Goal: Information Seeking & Learning: Learn about a topic

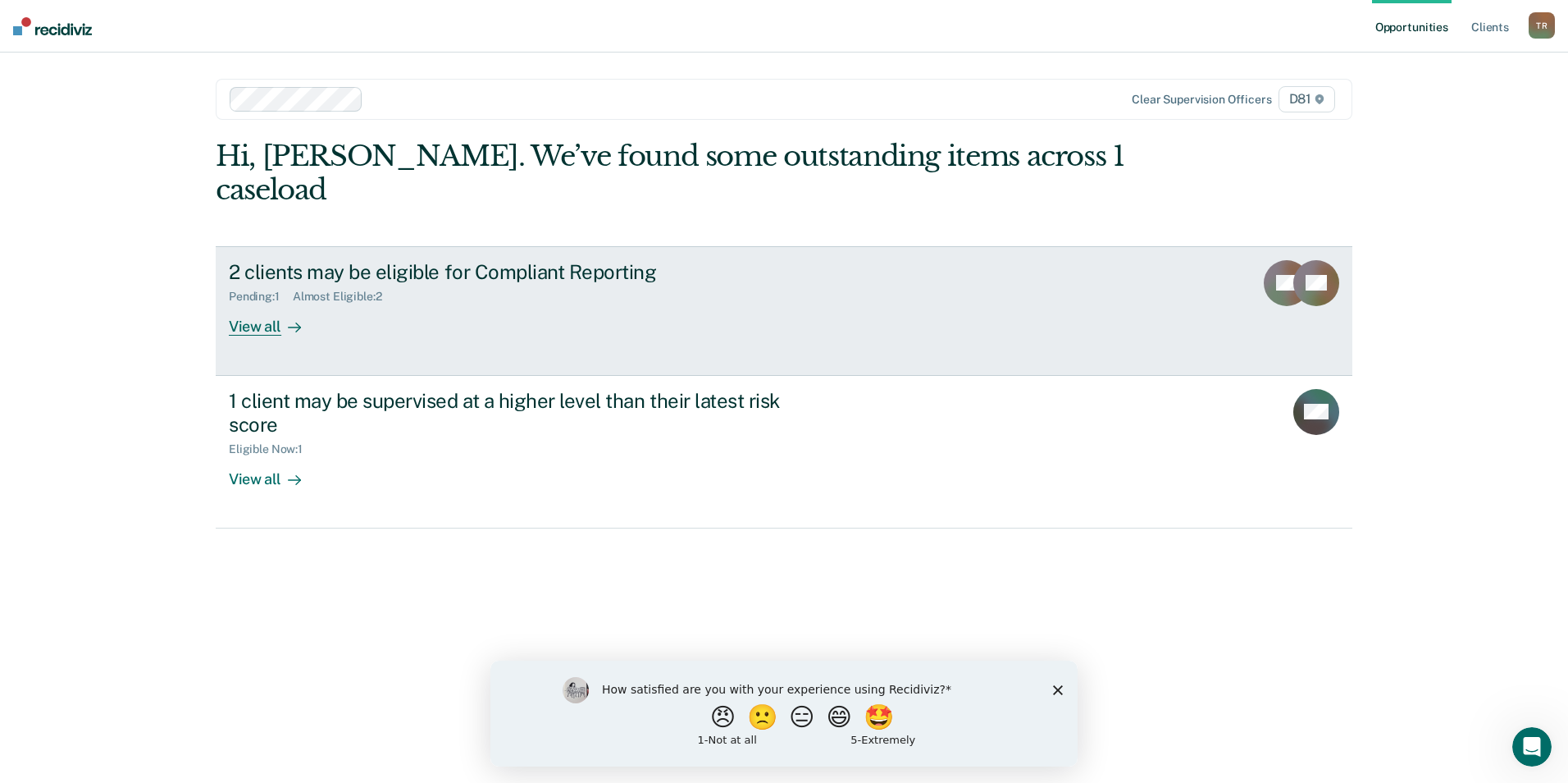
click at [1298, 260] on rect at bounding box center [1316, 283] width 46 height 46
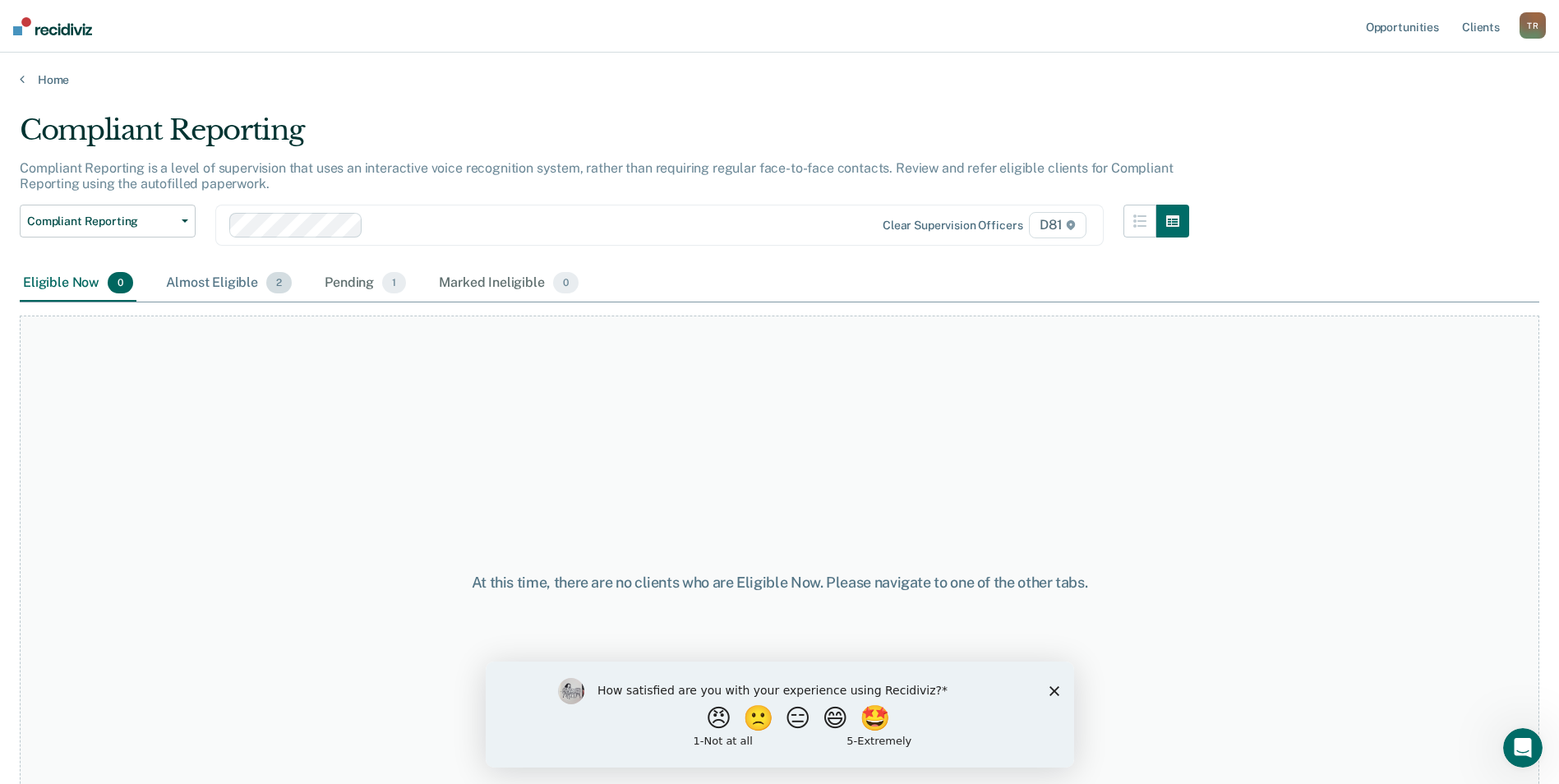
click at [233, 271] on div "Almost Eligible 2" at bounding box center [228, 282] width 132 height 36
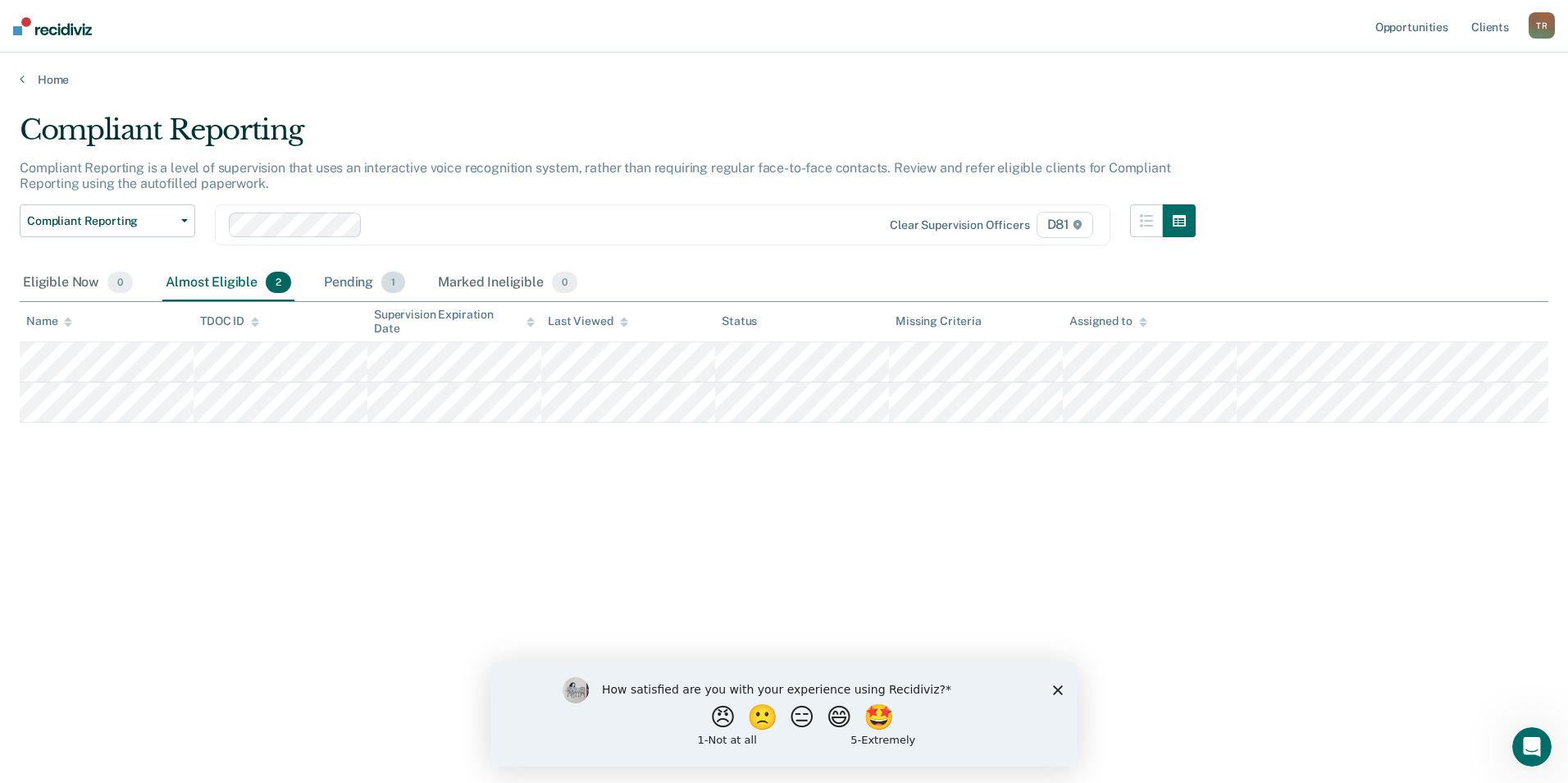
click at [354, 277] on div "Pending 1" at bounding box center [364, 282] width 88 height 36
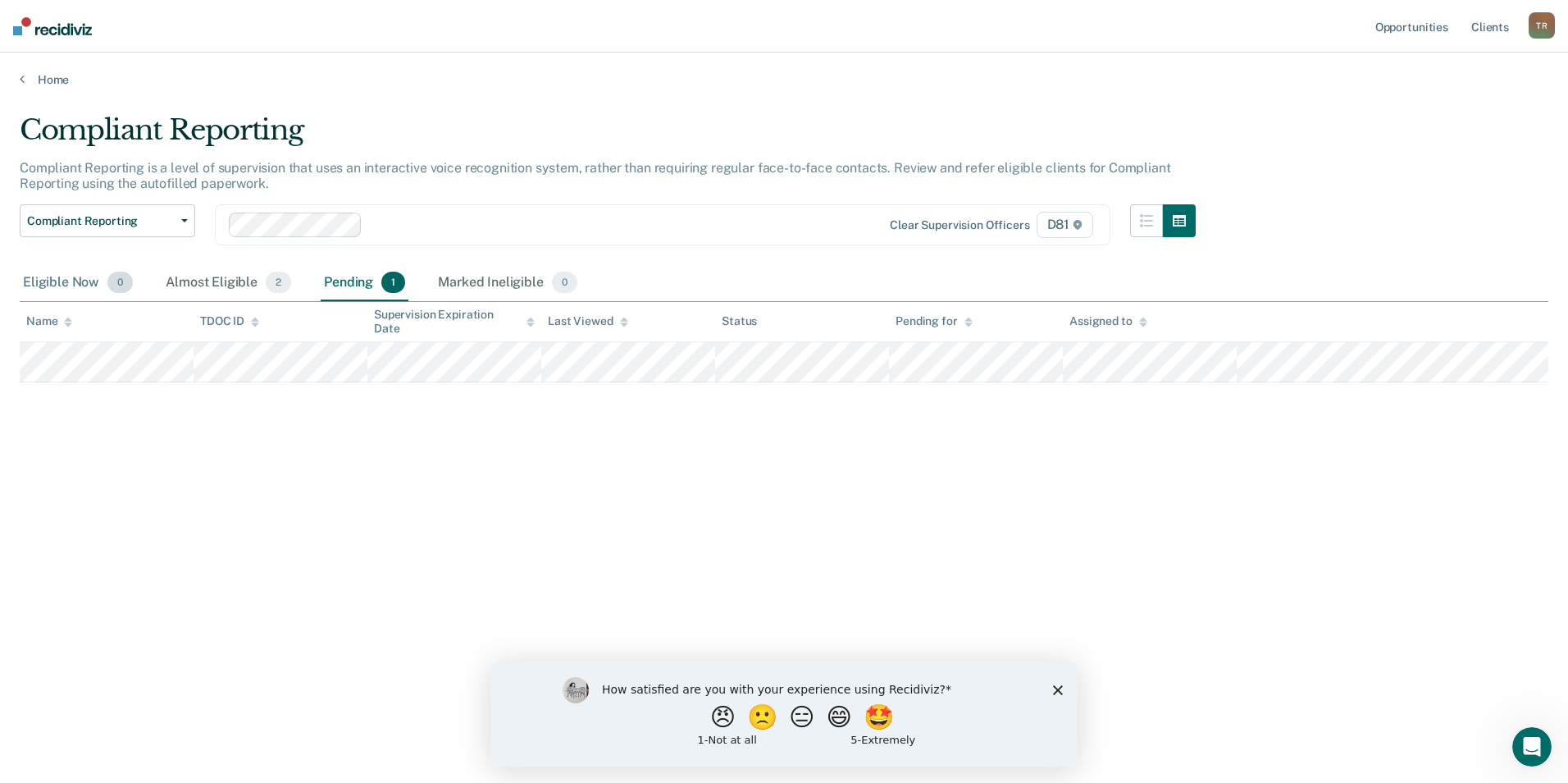
click at [72, 267] on div "Eligible Now 0" at bounding box center [78, 282] width 116 height 36
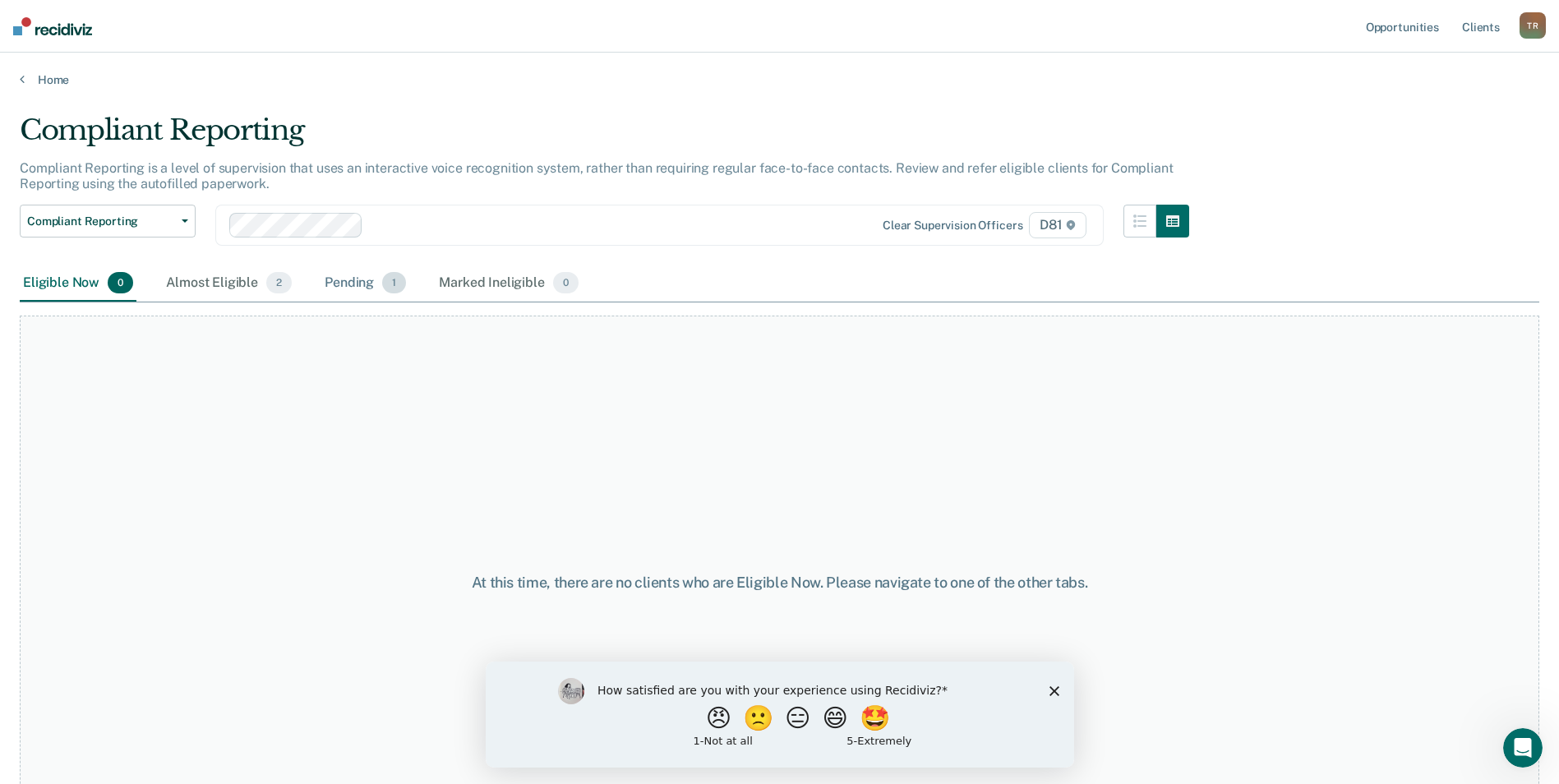
click at [348, 282] on div "Pending 1" at bounding box center [365, 282] width 88 height 36
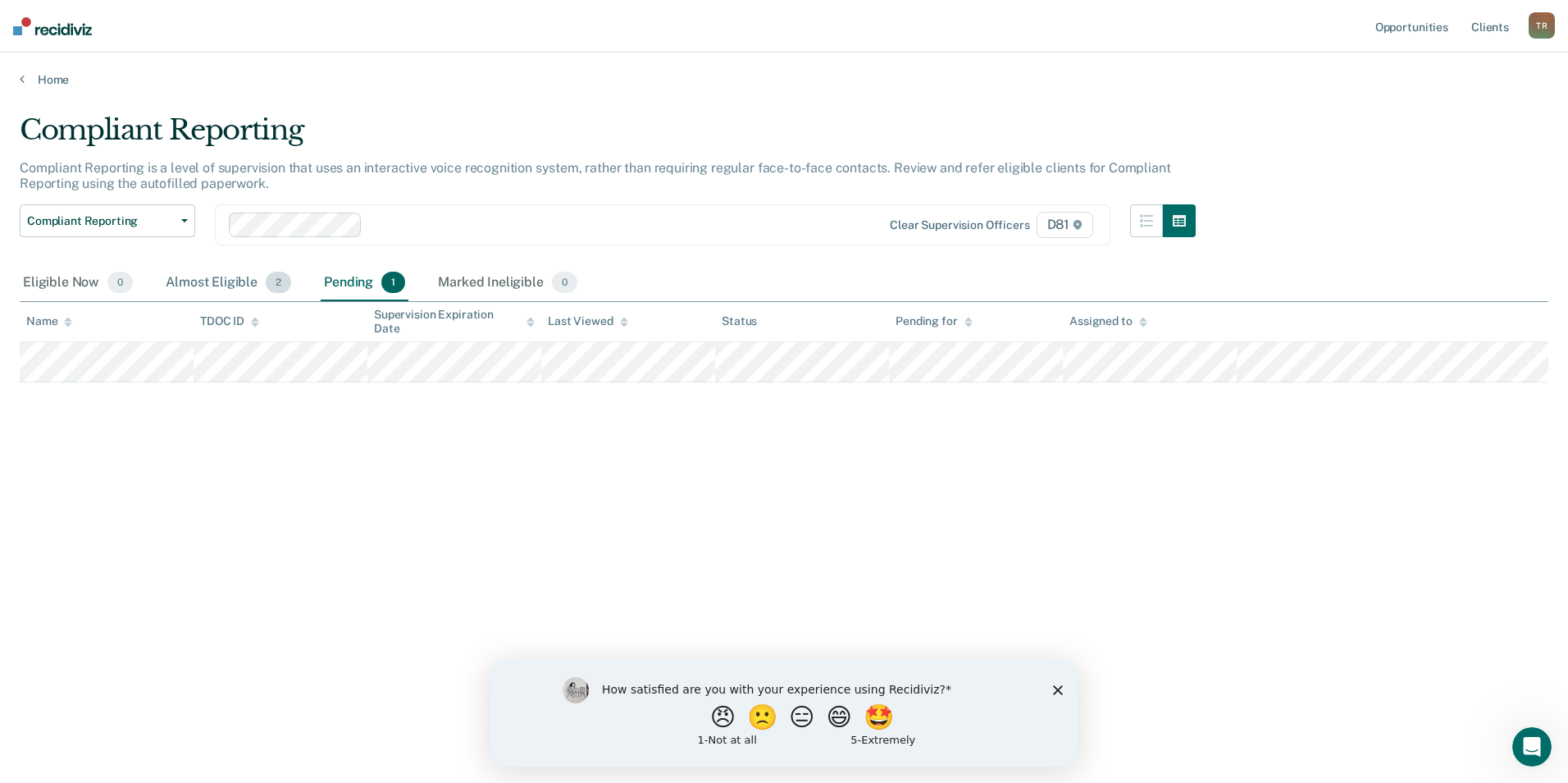
click at [234, 285] on div "Almost Eligible 2" at bounding box center [228, 282] width 132 height 36
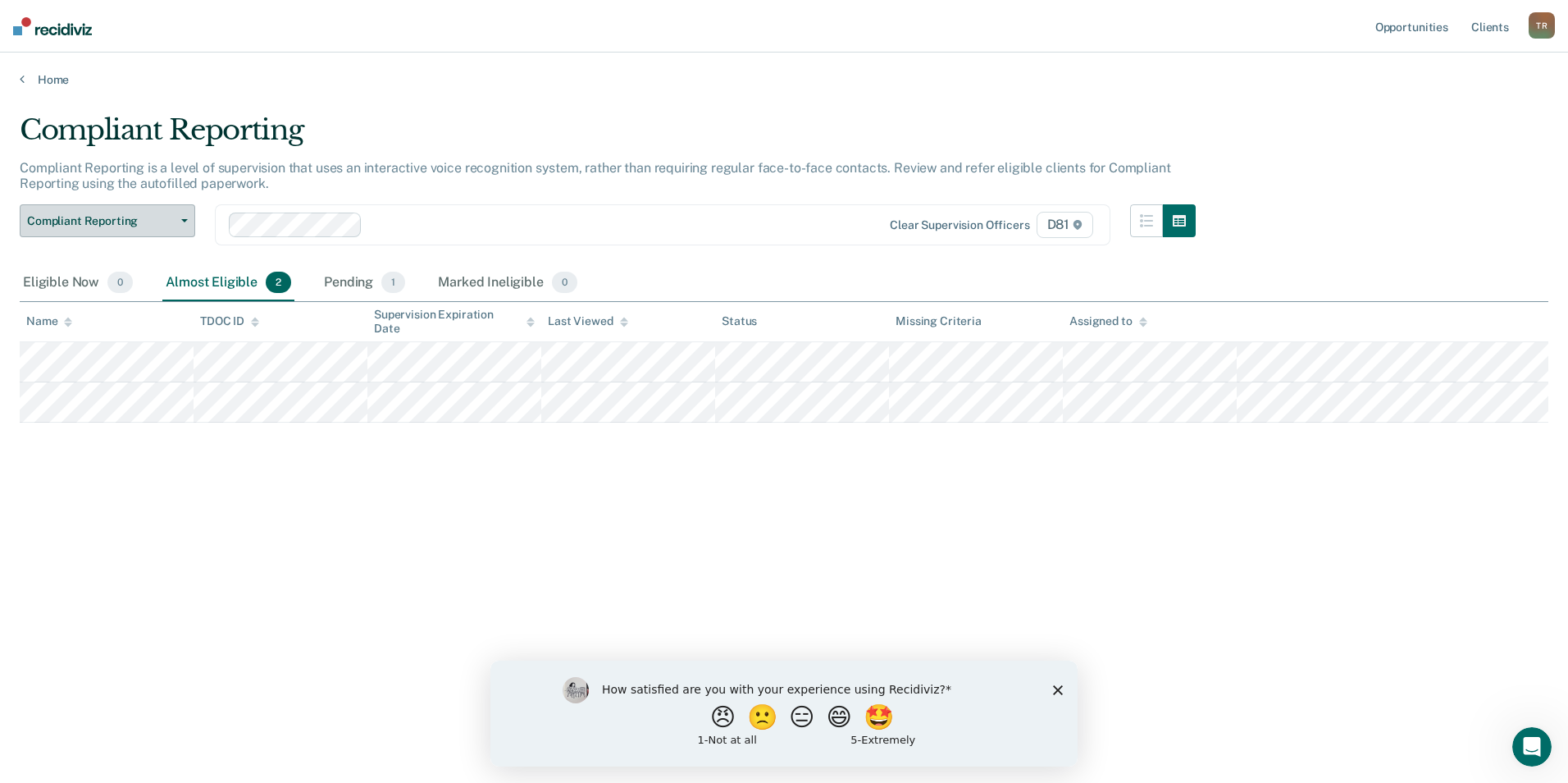
click at [184, 223] on button "Compliant Reporting" at bounding box center [108, 221] width 176 height 33
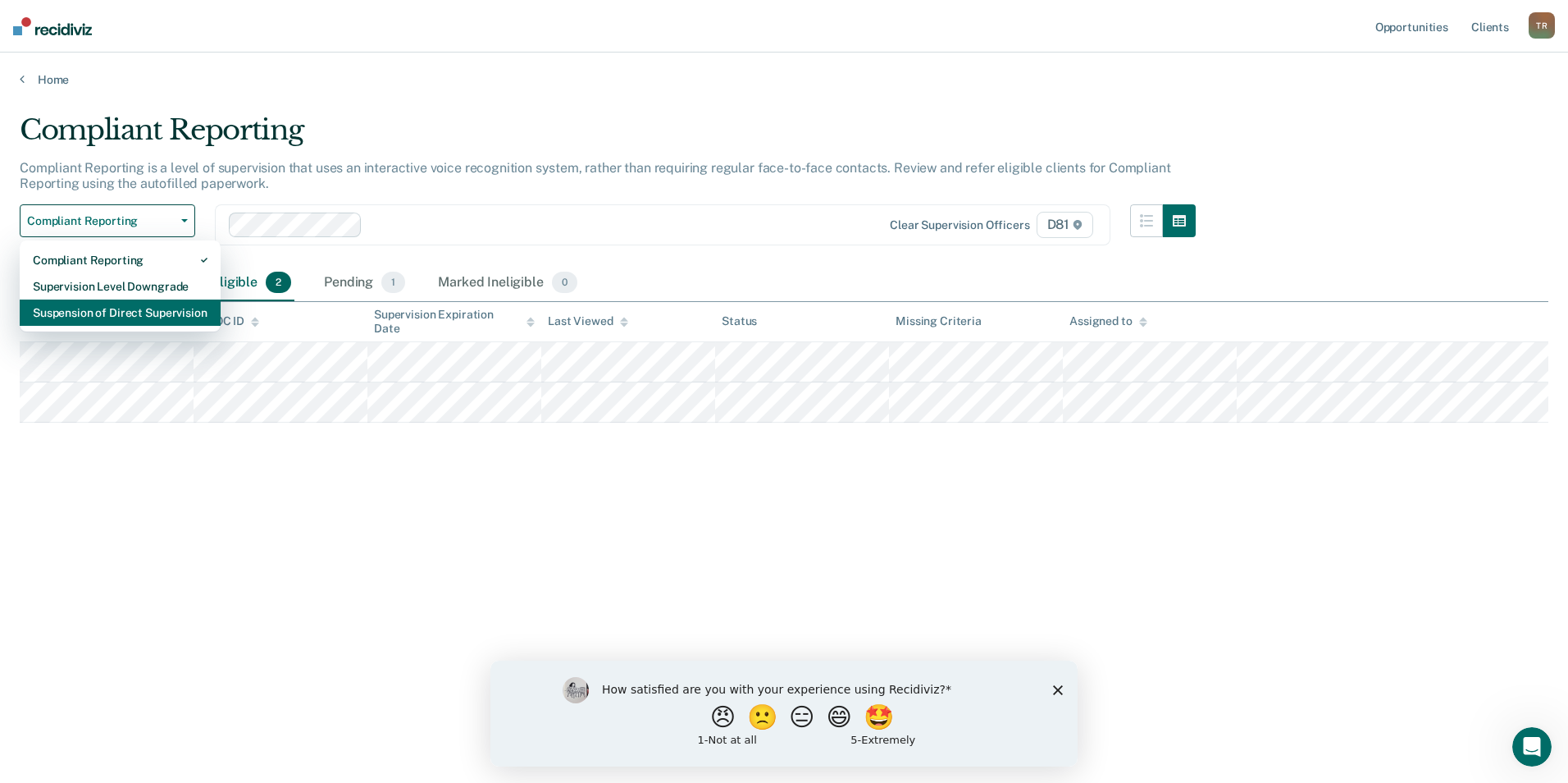
click at [192, 311] on div "Suspension of Direct Supervision" at bounding box center [120, 312] width 175 height 27
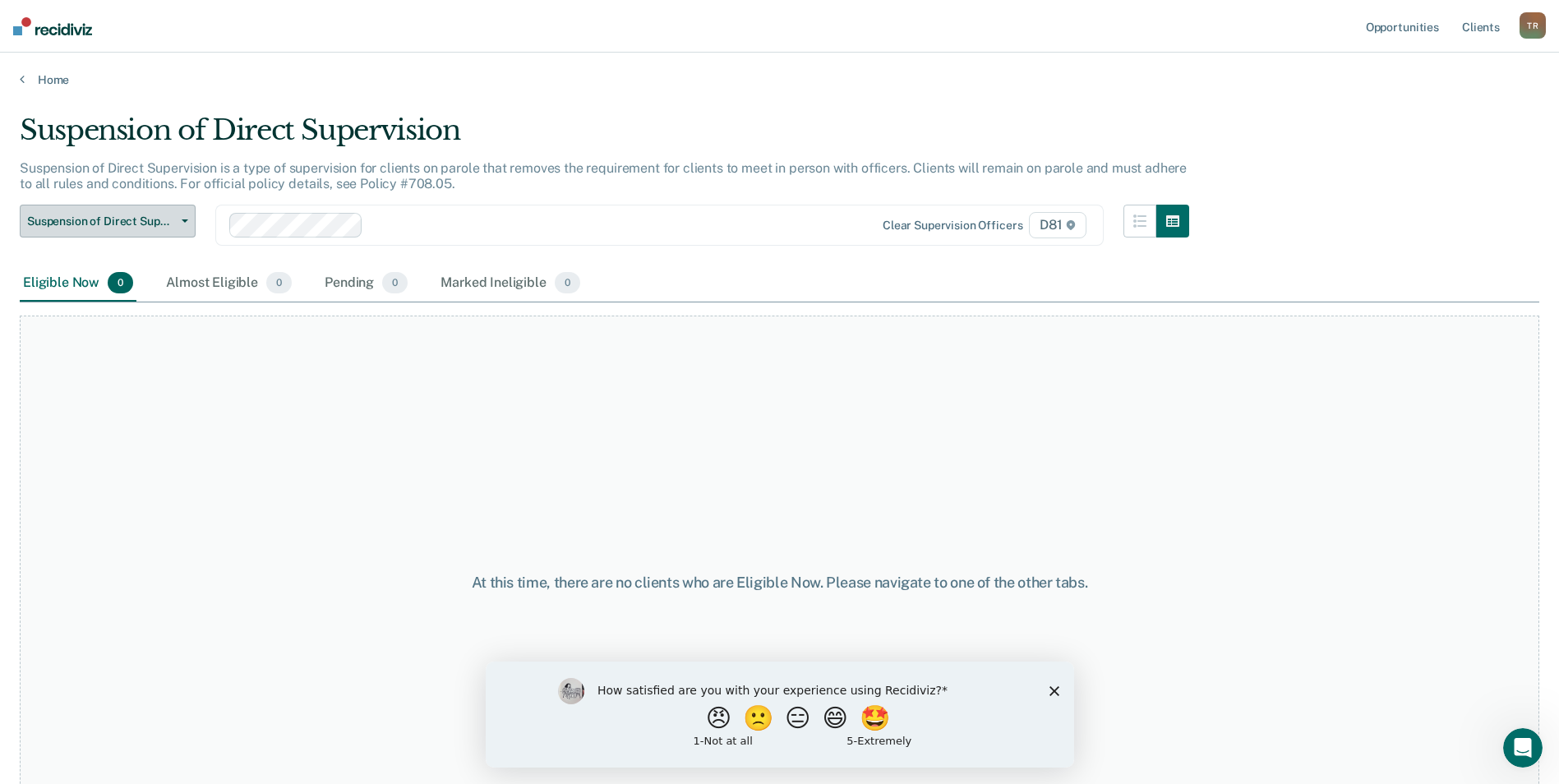
click at [177, 226] on button "Suspension of Direct Supervision" at bounding box center [108, 221] width 176 height 33
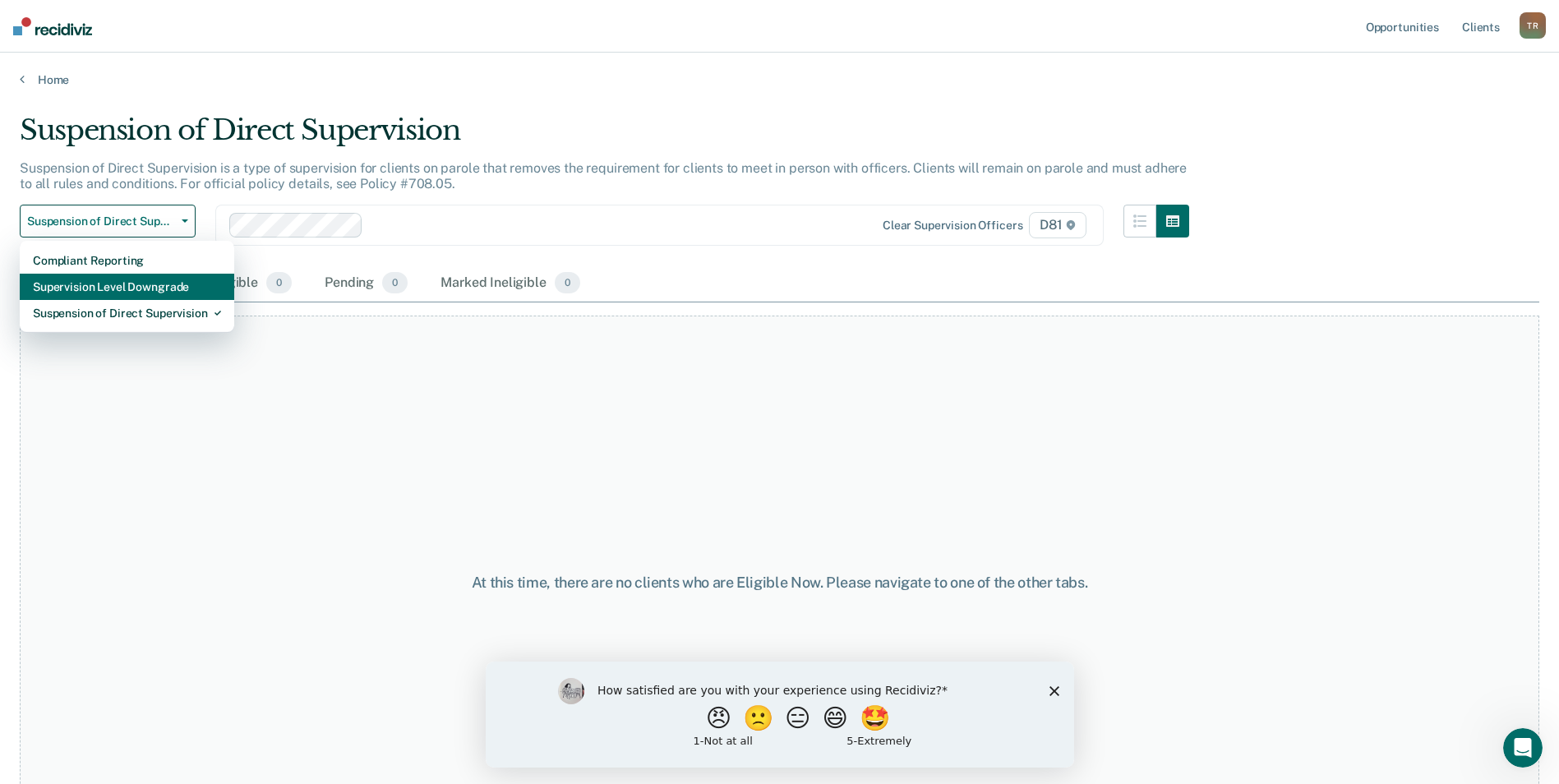
click at [182, 289] on div "Supervision Level Downgrade" at bounding box center [127, 286] width 188 height 27
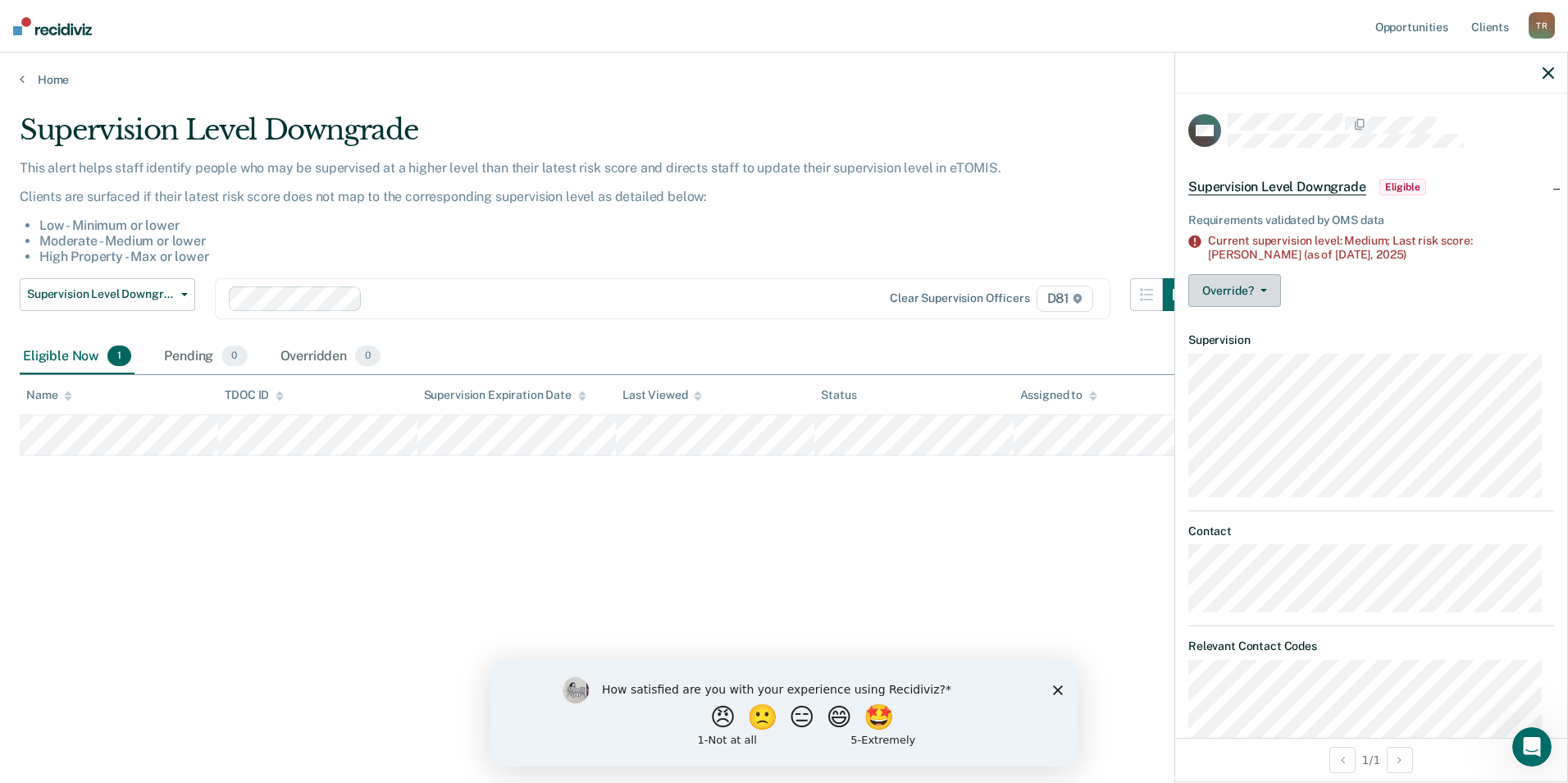
click at [1262, 289] on icon "button" at bounding box center [1263, 290] width 6 height 4
click at [1546, 71] on icon "button" at bounding box center [1549, 72] width 12 height 12
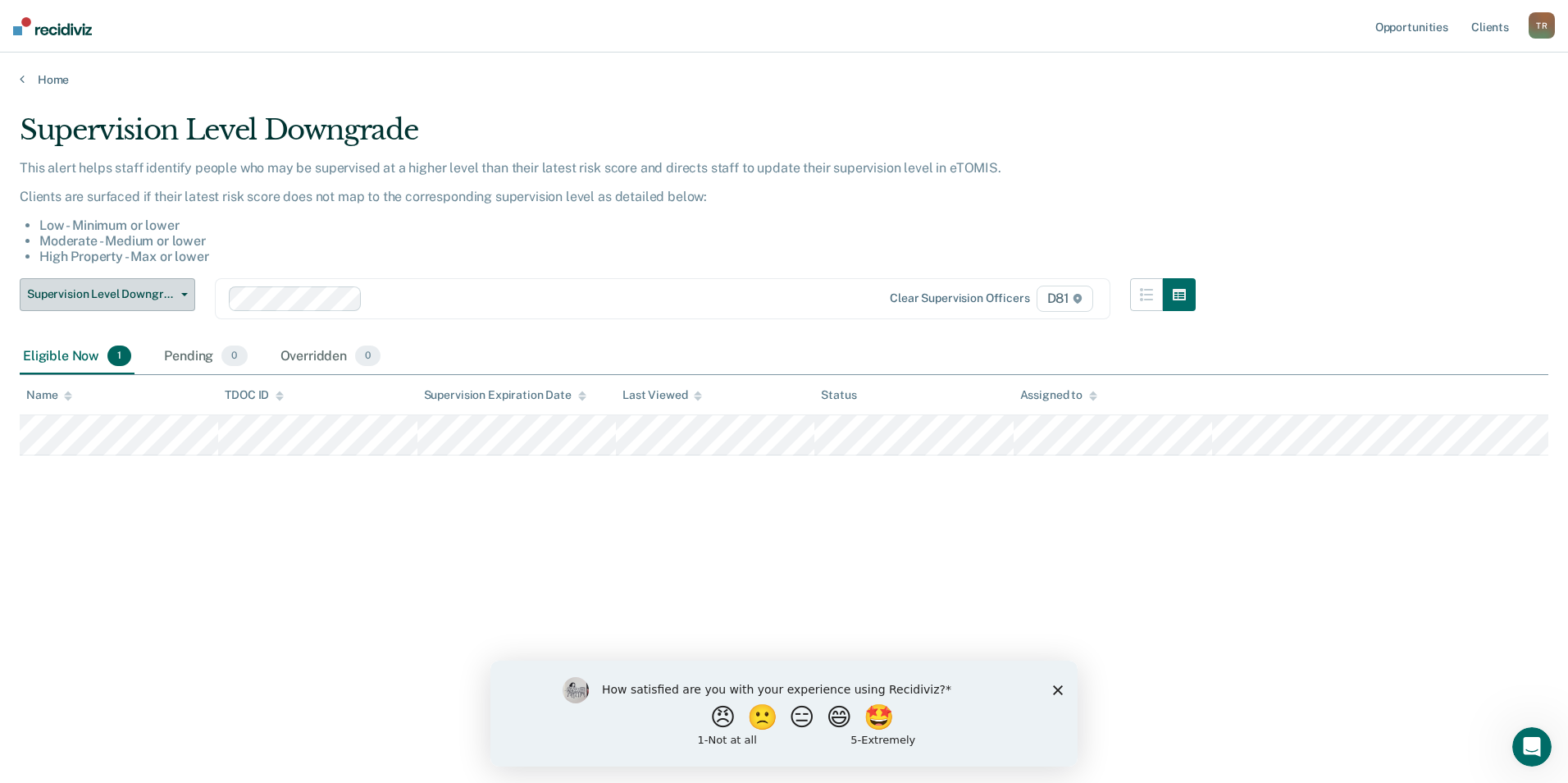
click at [133, 293] on span "Supervision Level Downgrade" at bounding box center [101, 294] width 147 height 14
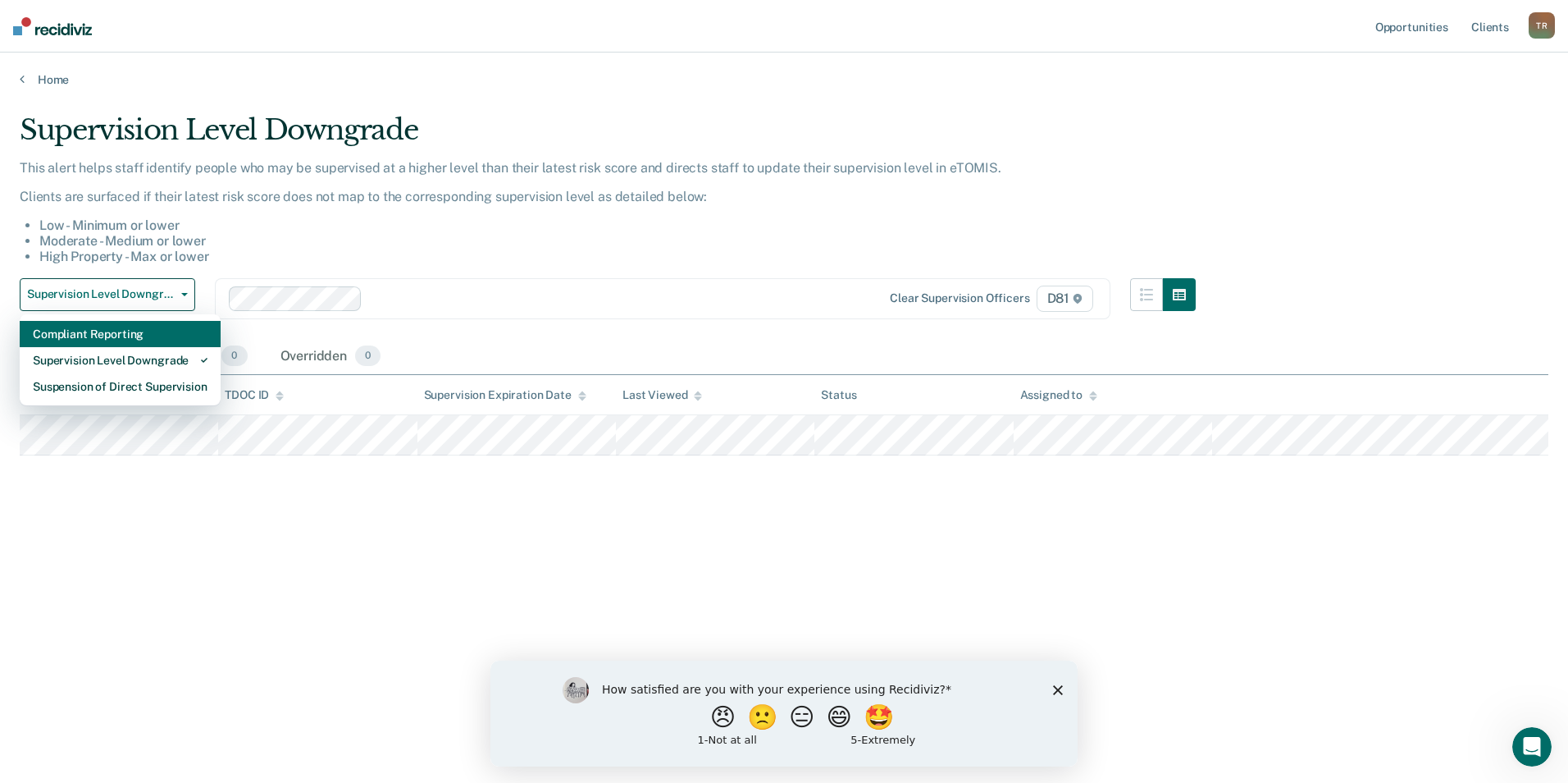
click at [121, 328] on div "Compliant Reporting" at bounding box center [120, 333] width 175 height 27
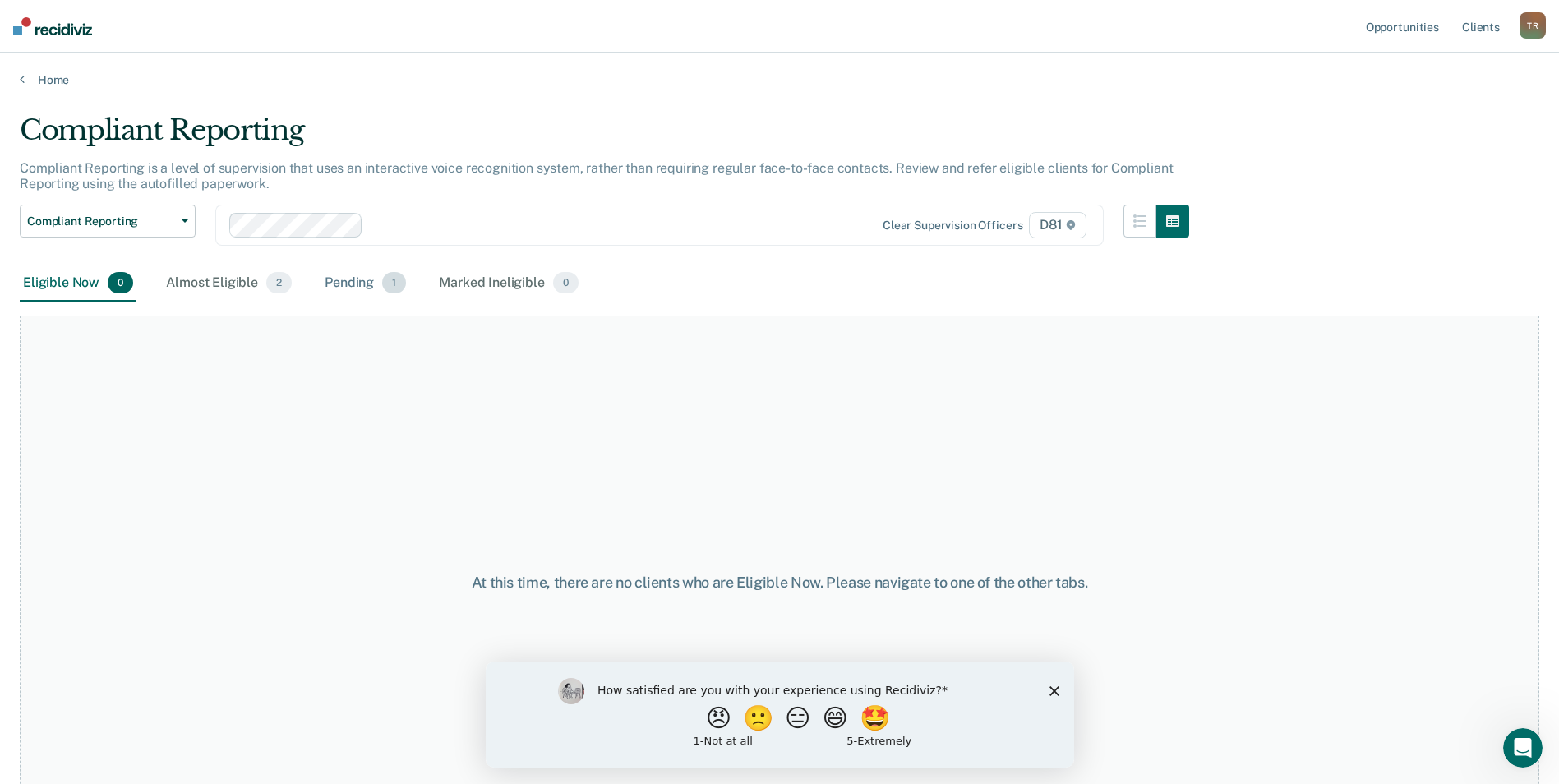
click at [343, 285] on div "Pending 1" at bounding box center [365, 282] width 88 height 36
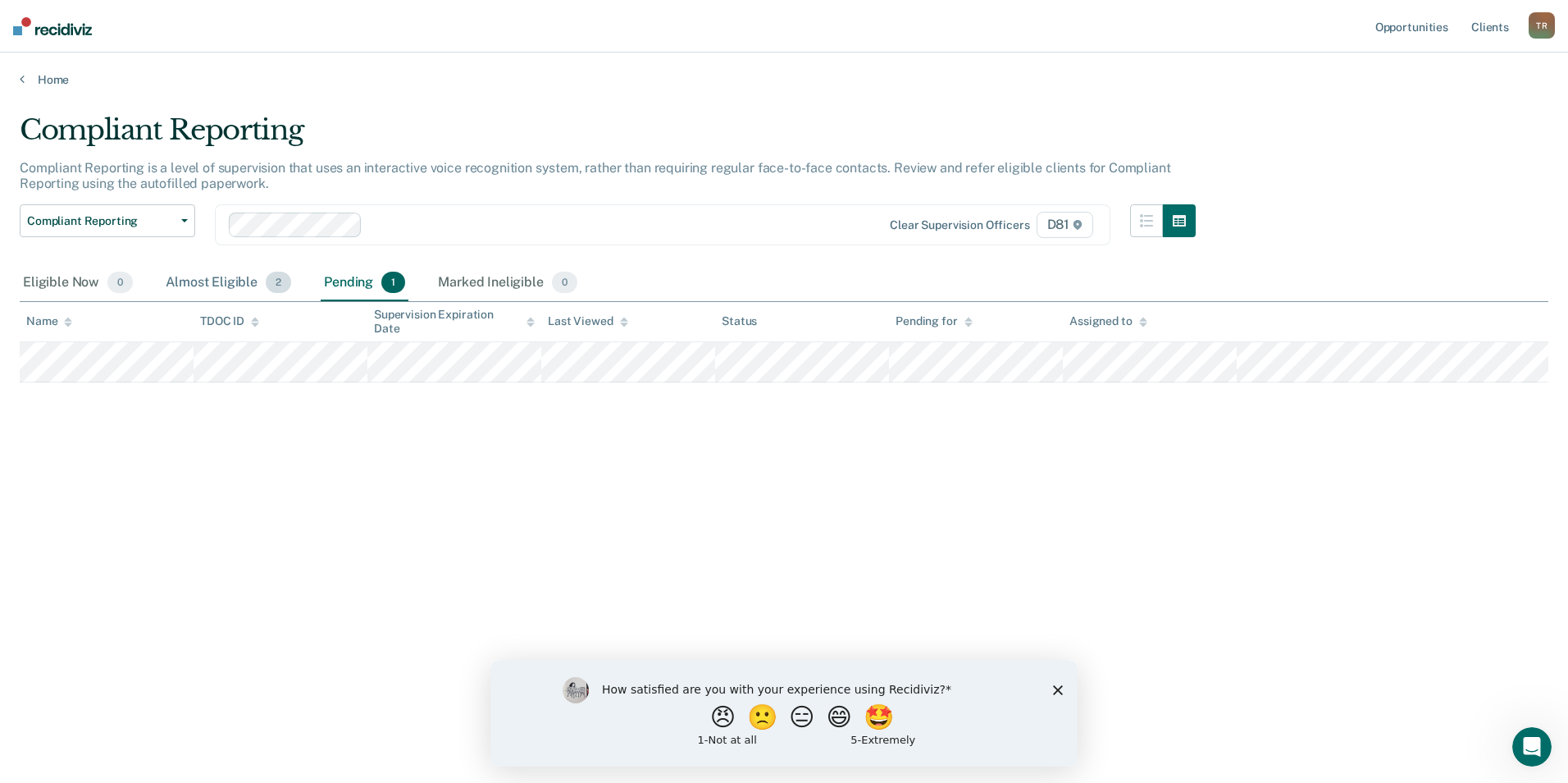
click at [238, 283] on div "Almost Eligible 2" at bounding box center [228, 282] width 132 height 36
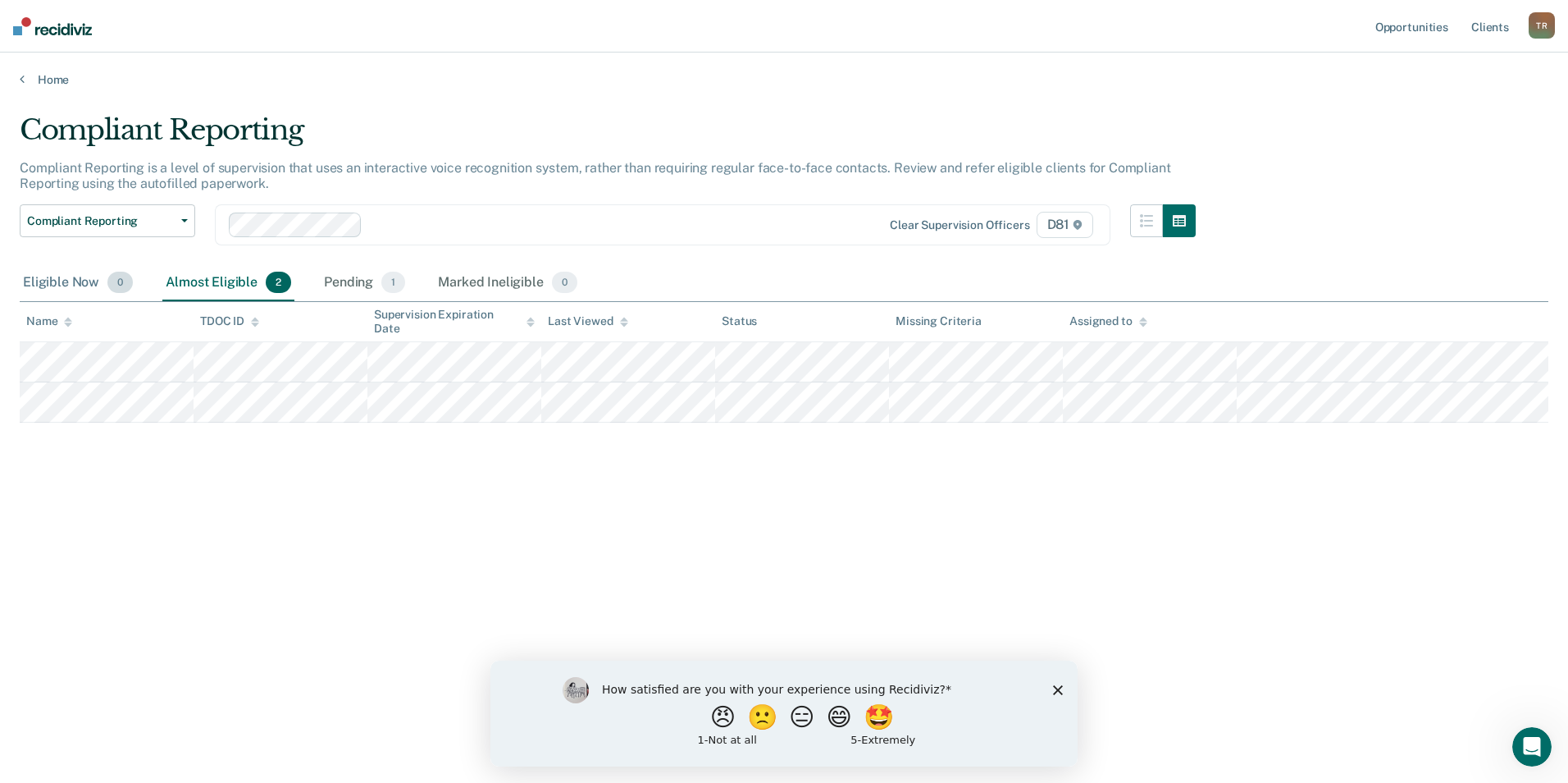
click at [71, 284] on div "Eligible Now 0" at bounding box center [78, 282] width 116 height 36
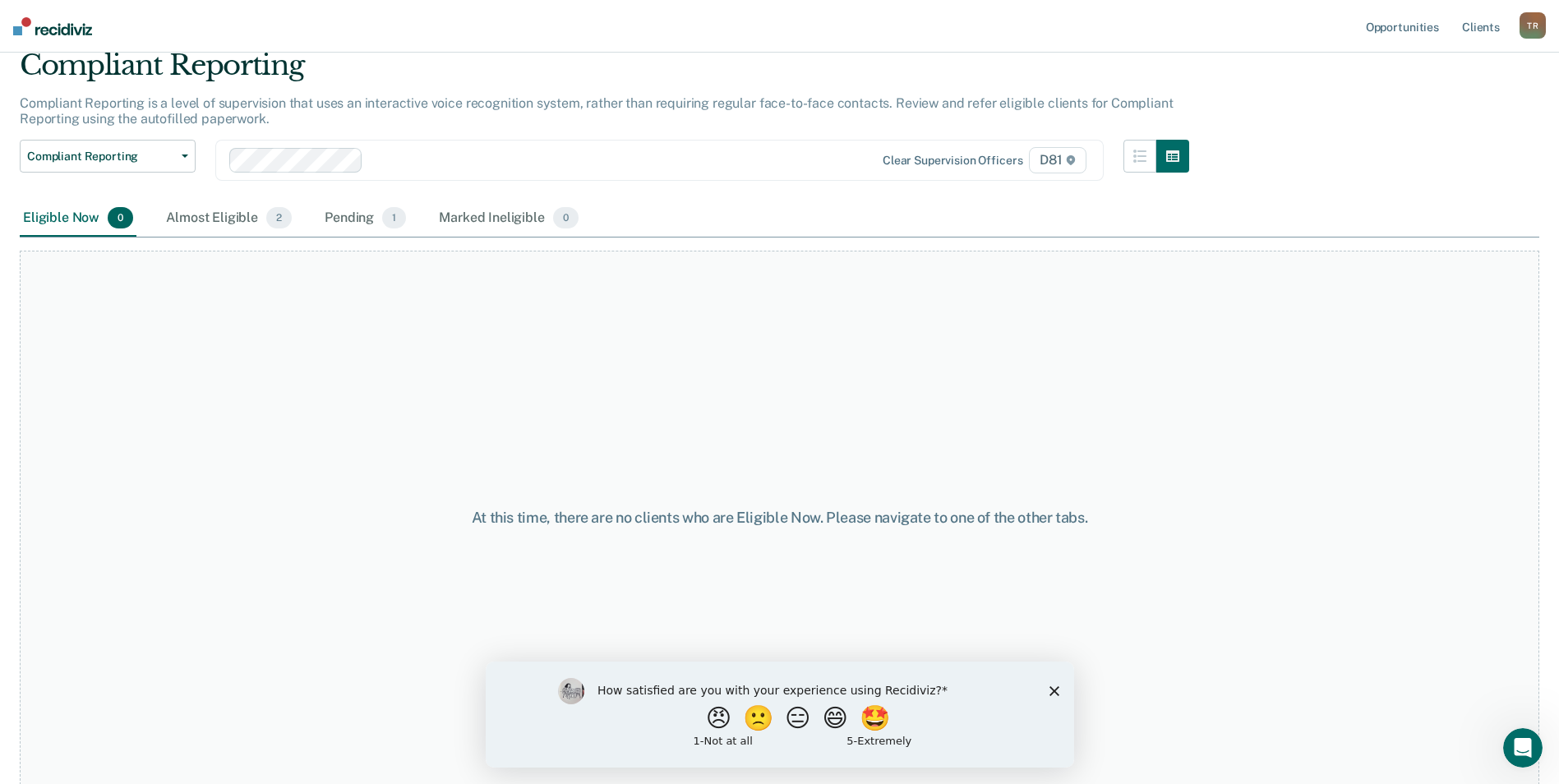
scroll to position [66, 0]
click at [1054, 692] on icon "Close survey" at bounding box center [1053, 690] width 10 height 10
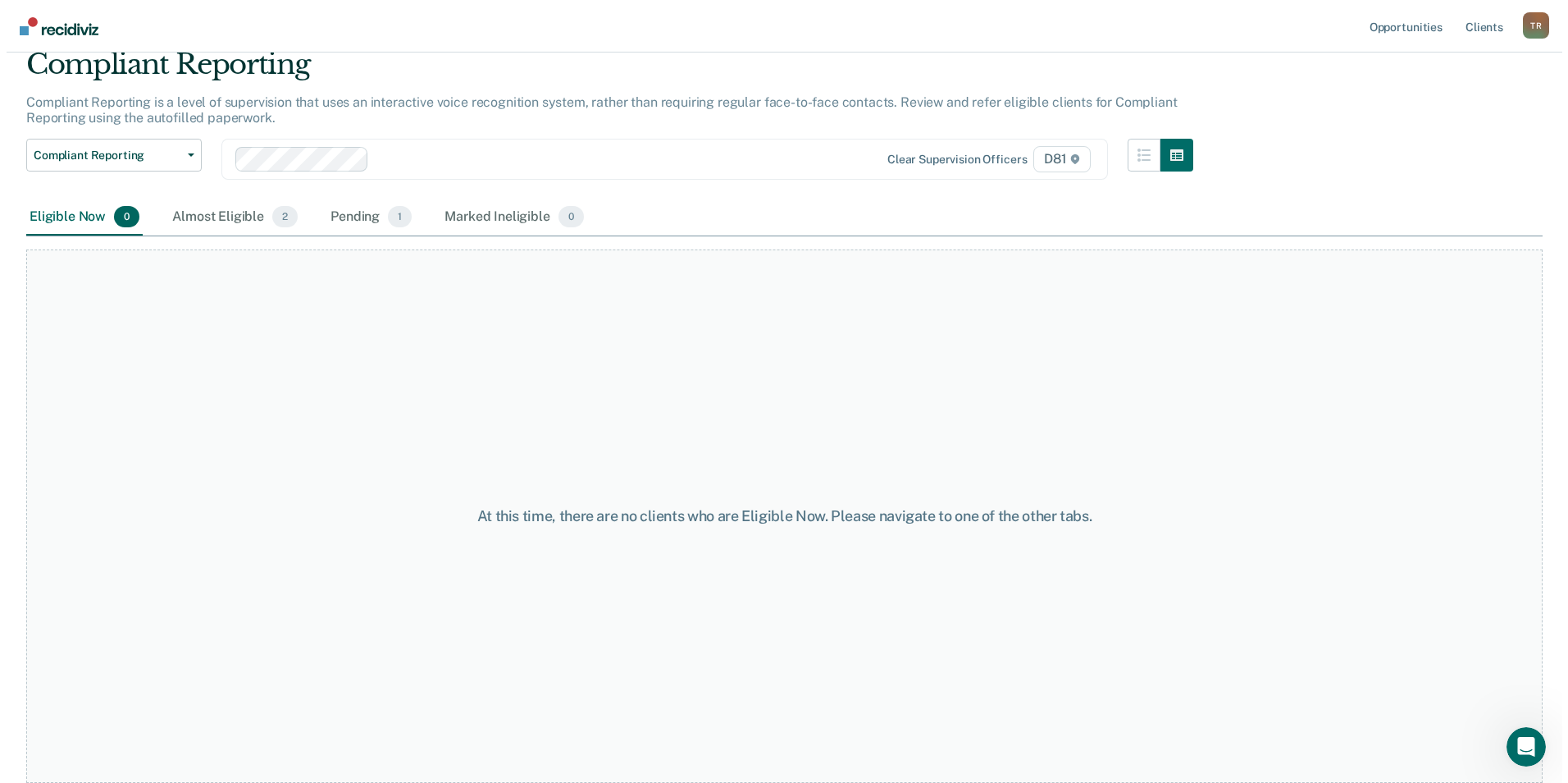
scroll to position [0, 0]
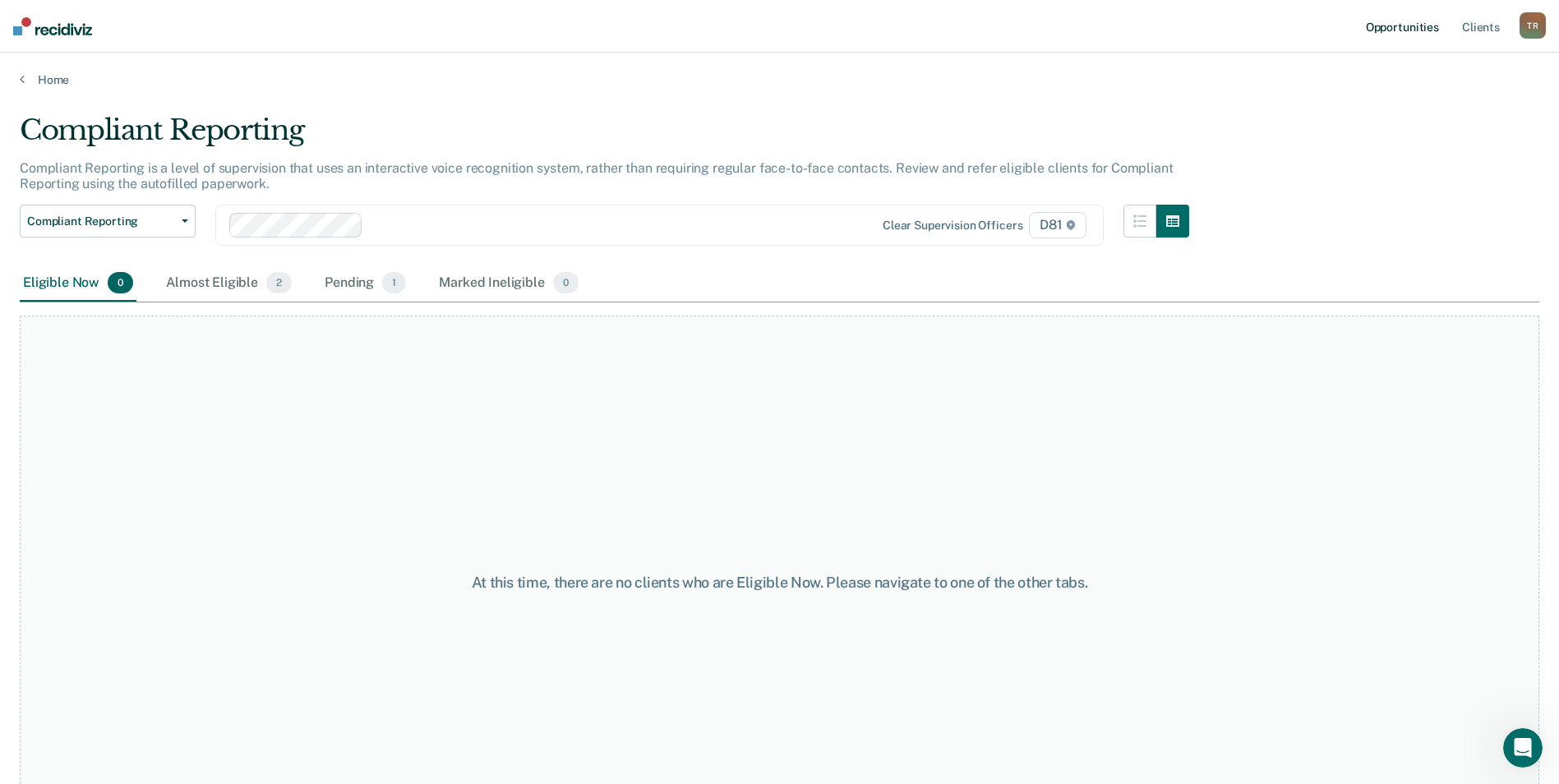
click at [1395, 23] on link "Opportunities" at bounding box center [1402, 26] width 80 height 52
